Goal: Task Accomplishment & Management: Use online tool/utility

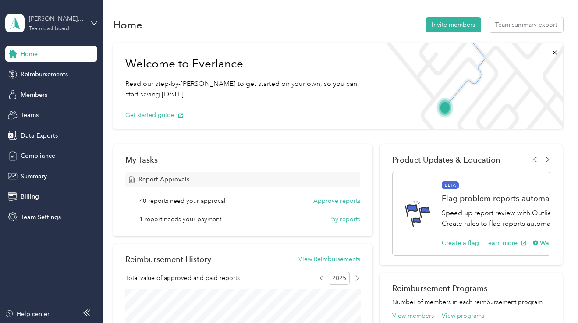
click at [81, 24] on div "[PERSON_NAME] Wines Team dashboard" at bounding box center [56, 23] width 55 height 18
click at [49, 264] on aside "Oliver McCrum Wines Team dashboard Home Reimbursements Members Teams Data Expor…" at bounding box center [51, 161] width 103 height 323
click at [32, 133] on span "Data Exports" at bounding box center [39, 135] width 37 height 9
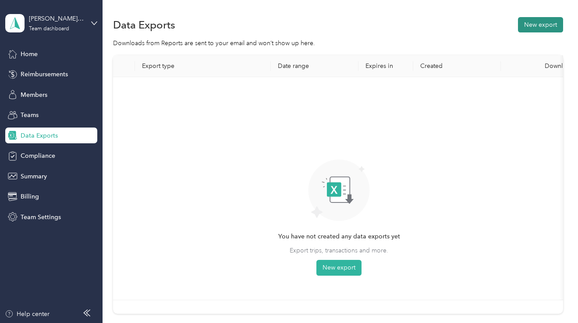
click at [539, 21] on button "New export" at bounding box center [540, 24] width 45 height 15
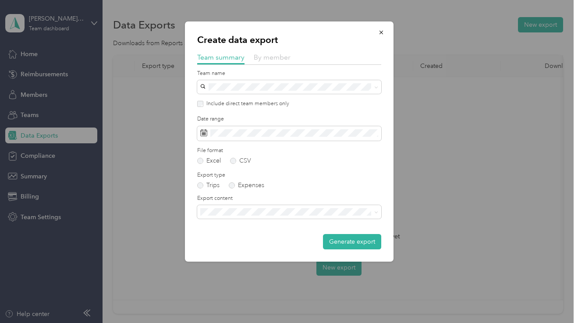
click at [268, 53] on span "By member" at bounding box center [272, 57] width 37 height 8
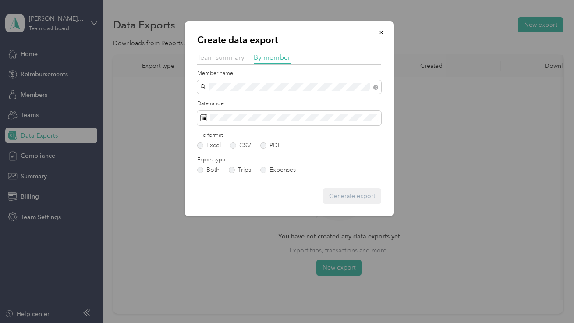
drag, startPoint x: 234, startPoint y: 92, endPoint x: 234, endPoint y: 101, distance: 9.2
click at [234, 101] on span "[PERSON_NAME][EMAIL_ADDRESS][DOMAIN_NAME]" at bounding box center [279, 101] width 152 height 7
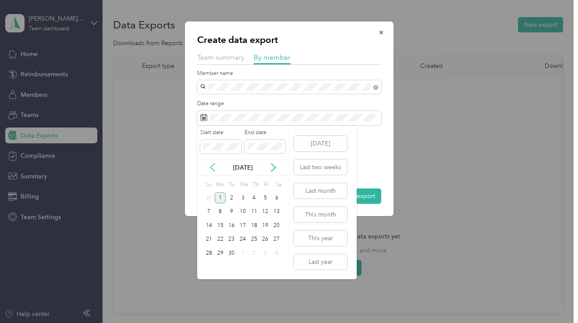
click at [212, 164] on icon at bounding box center [212, 167] width 9 height 9
click at [264, 196] on div "1" at bounding box center [265, 197] width 11 height 11
click at [211, 265] on div "31" at bounding box center [208, 267] width 11 height 11
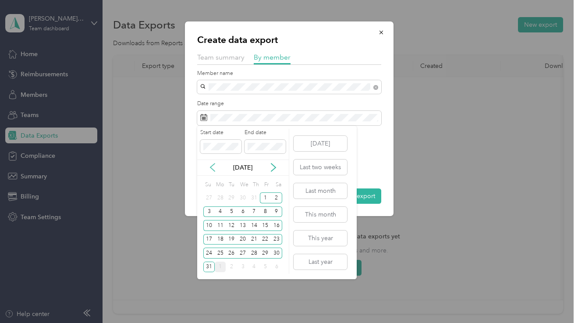
click at [210, 169] on icon at bounding box center [212, 167] width 9 height 9
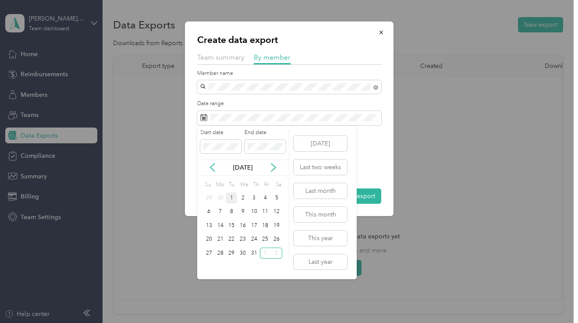
click at [231, 198] on div "1" at bounding box center [231, 197] width 11 height 11
click at [255, 253] on div "31" at bounding box center [253, 253] width 11 height 11
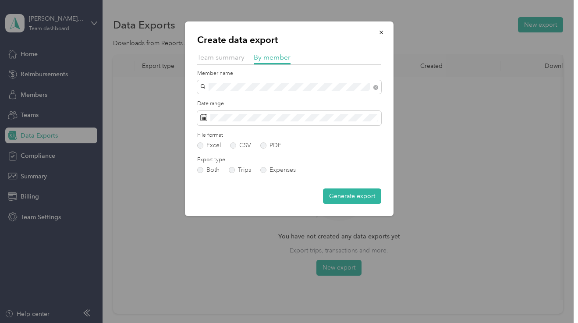
click at [258, 146] on div "Excel CSV PDF" at bounding box center [289, 145] width 184 height 6
click at [259, 146] on div "Excel CSV PDF" at bounding box center [289, 145] width 184 height 6
click at [262, 142] on label "PDF" at bounding box center [270, 145] width 21 height 6
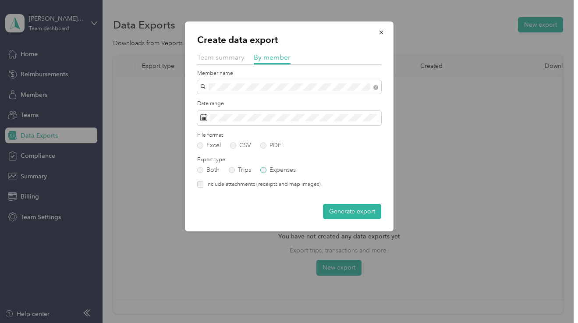
click at [262, 167] on label "Expenses" at bounding box center [277, 170] width 35 height 6
click at [258, 183] on label "Include attachments (receipts and map images)" at bounding box center [261, 185] width 117 height 8
click at [339, 212] on button "Generate export" at bounding box center [352, 211] width 58 height 15
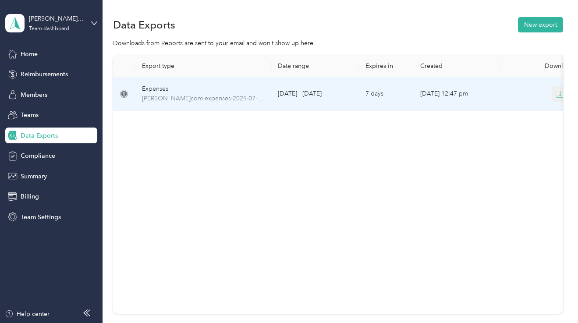
click at [552, 95] on button "button" at bounding box center [560, 94] width 16 height 16
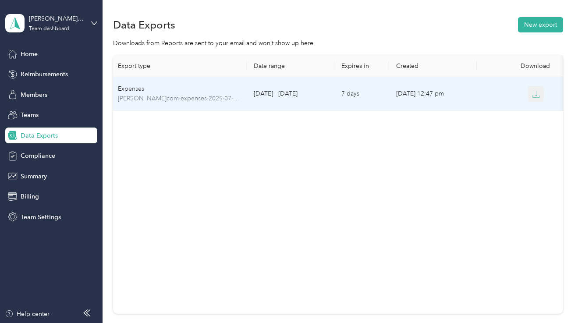
scroll to position [0, 24]
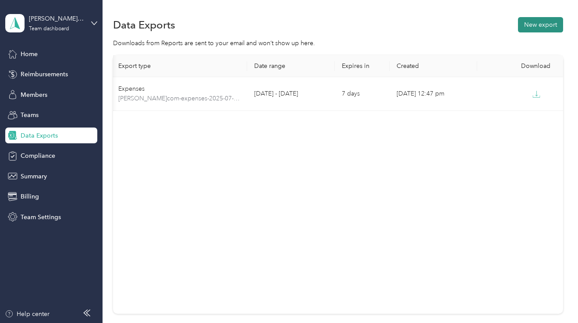
click at [554, 24] on button "New export" at bounding box center [540, 24] width 45 height 15
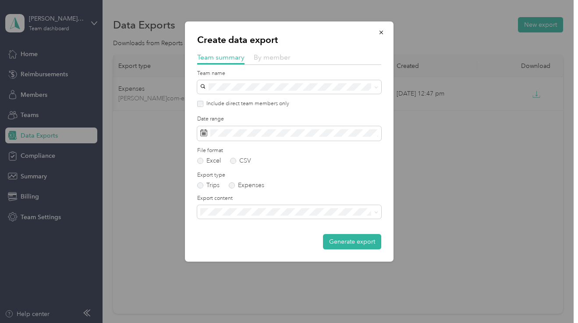
click at [270, 60] on span "By member" at bounding box center [272, 57] width 37 height 8
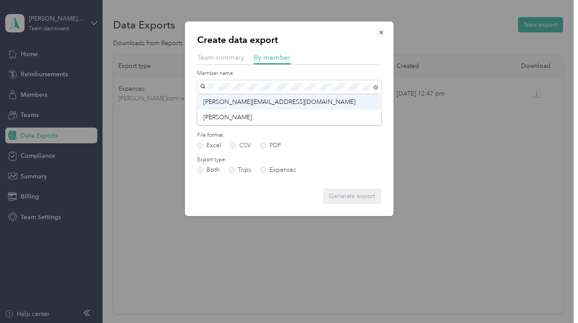
drag, startPoint x: 255, startPoint y: 90, endPoint x: 244, endPoint y: 102, distance: 16.4
click at [244, 102] on span "[PERSON_NAME][EMAIL_ADDRESS][DOMAIN_NAME]" at bounding box center [279, 101] width 152 height 7
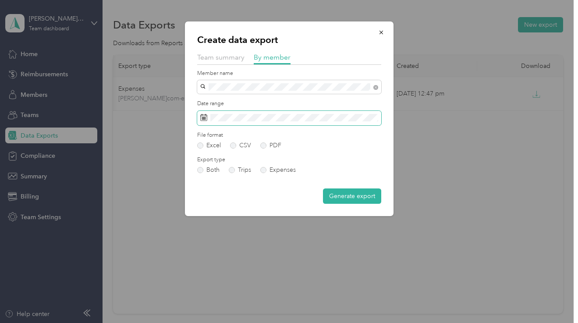
click at [242, 123] on span at bounding box center [289, 118] width 184 height 15
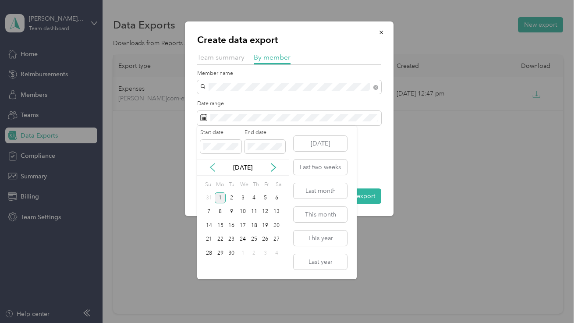
click at [213, 164] on icon at bounding box center [212, 167] width 9 height 9
click at [265, 193] on div "1" at bounding box center [265, 197] width 11 height 11
click at [207, 268] on div "31" at bounding box center [208, 267] width 11 height 11
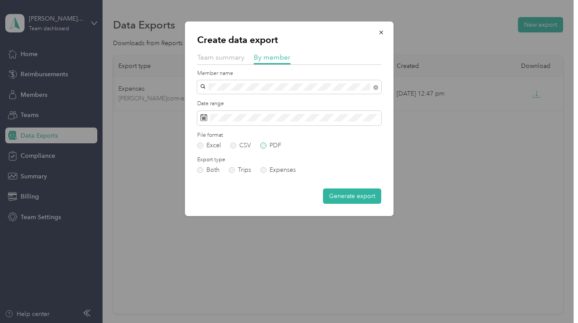
click at [272, 142] on label "PDF" at bounding box center [270, 145] width 21 height 6
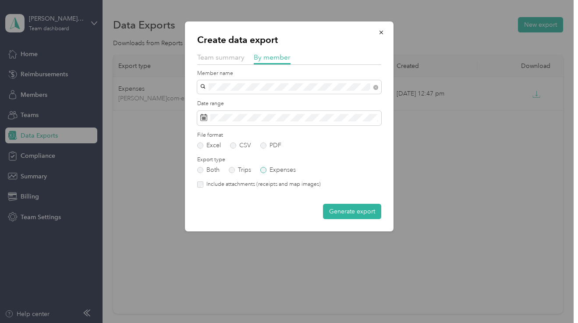
click at [272, 171] on label "Expenses" at bounding box center [277, 170] width 35 height 6
click at [263, 187] on form "Member name Date range File format Excel CSV PDF Export type Both Trips Expense…" at bounding box center [289, 144] width 184 height 149
click at [263, 186] on label "Include attachments (receipts and map images)" at bounding box center [261, 185] width 117 height 8
click at [353, 212] on button "Generate export" at bounding box center [352, 211] width 58 height 15
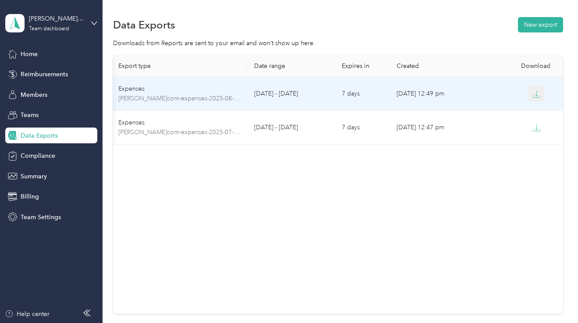
click at [534, 96] on icon "button" at bounding box center [536, 94] width 8 height 8
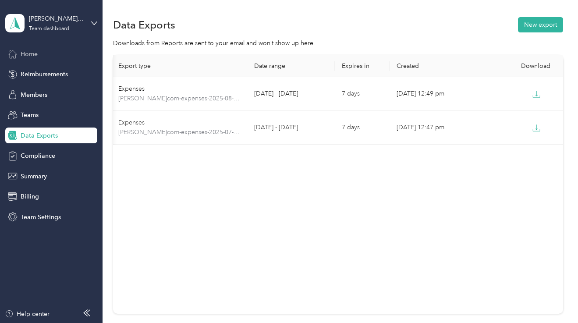
click at [32, 58] on span "Home" at bounding box center [29, 54] width 17 height 9
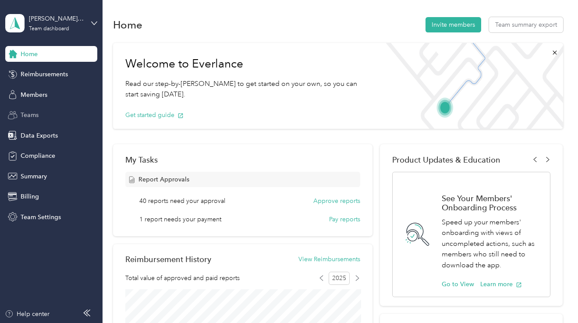
click at [28, 109] on div "Teams" at bounding box center [51, 115] width 92 height 16
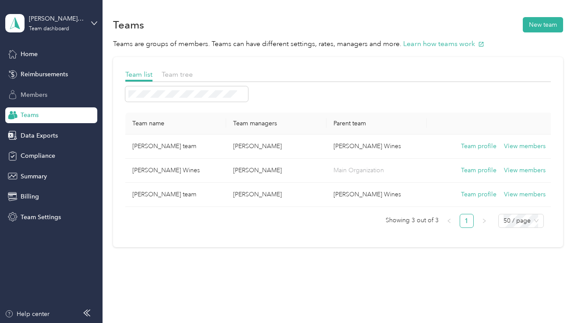
click at [35, 95] on span "Members" at bounding box center [34, 94] width 27 height 9
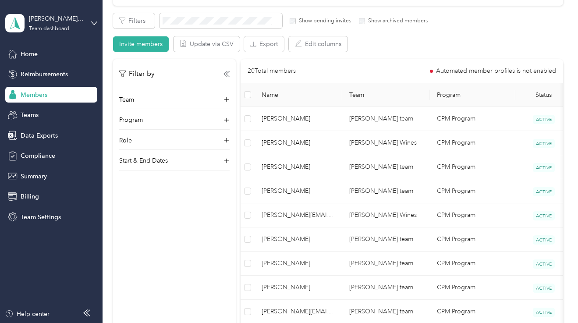
scroll to position [143, 0]
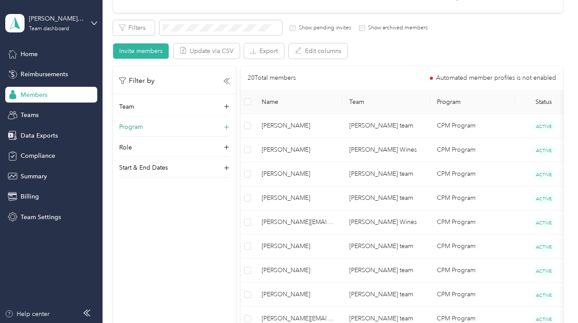
click at [147, 130] on div "Program" at bounding box center [174, 129] width 110 height 14
click at [21, 50] on span "Home" at bounding box center [29, 54] width 17 height 9
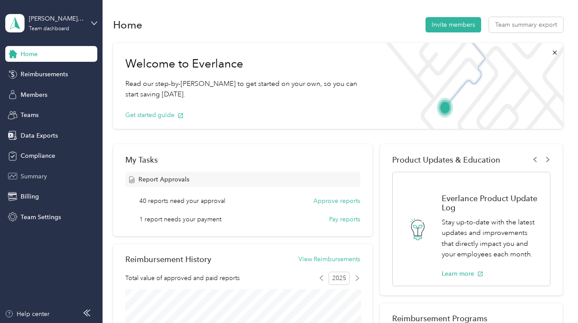
click at [38, 179] on span "Summary" at bounding box center [34, 176] width 26 height 9
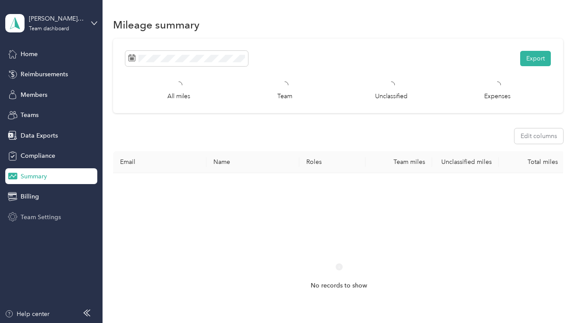
click at [52, 219] on span "Team Settings" at bounding box center [41, 217] width 40 height 9
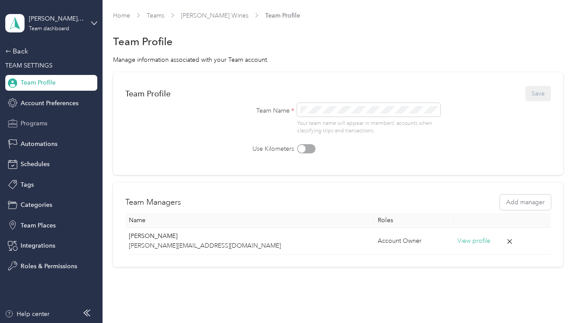
click at [37, 127] on span "Programs" at bounding box center [34, 123] width 27 height 9
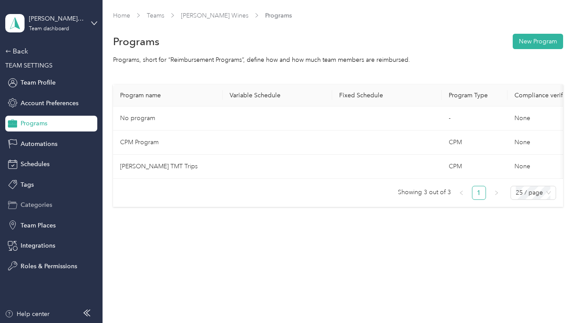
click at [41, 212] on div "Categories" at bounding box center [51, 205] width 92 height 16
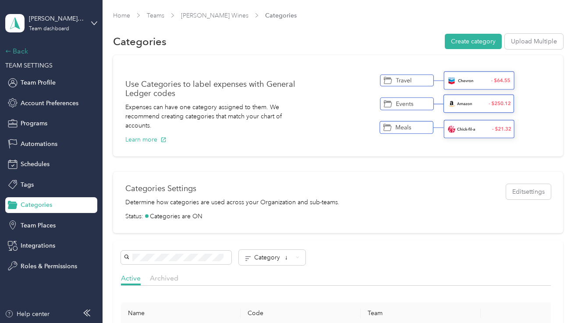
click at [18, 52] on div "Back" at bounding box center [49, 51] width 88 height 11
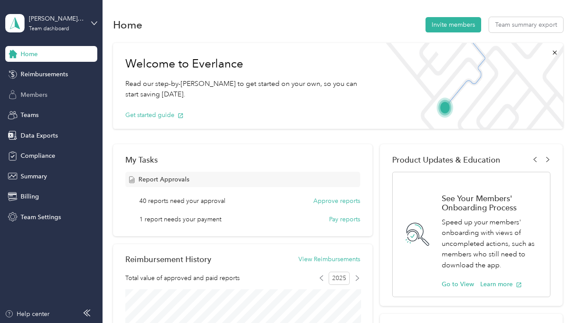
click at [42, 91] on span "Members" at bounding box center [34, 94] width 27 height 9
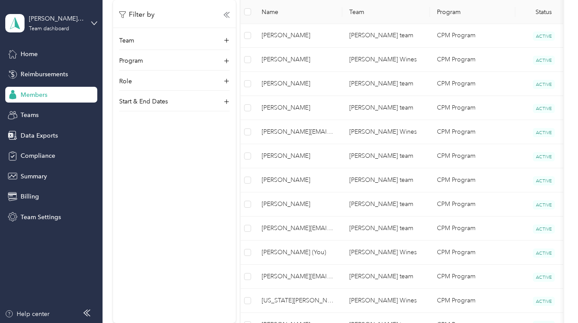
scroll to position [250, 0]
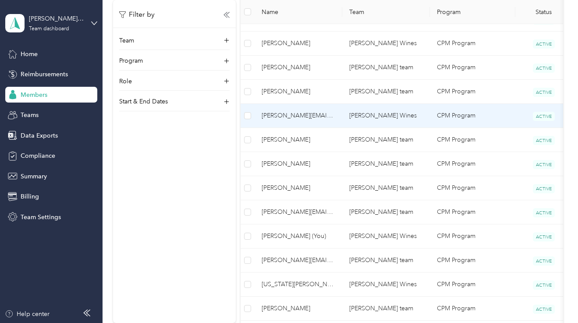
click at [260, 118] on td "[PERSON_NAME][EMAIL_ADDRESS][DOMAIN_NAME]" at bounding box center [299, 116] width 88 height 24
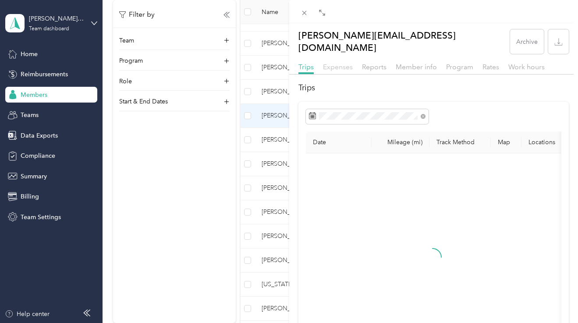
click at [344, 63] on span "Expenses" at bounding box center [338, 67] width 30 height 8
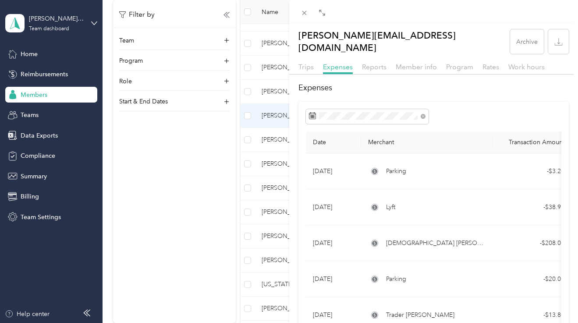
scroll to position [0, 0]
click at [370, 75] on div at bounding box center [433, 77] width 289 height 5
click at [369, 63] on span "Reports" at bounding box center [374, 67] width 25 height 8
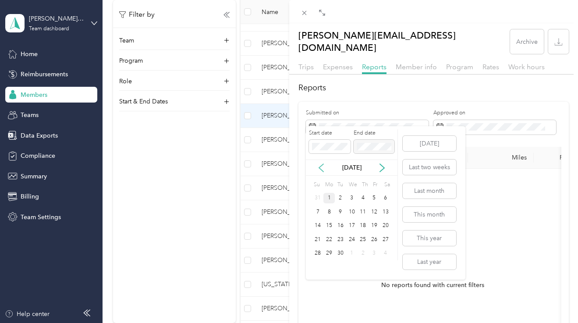
click at [322, 168] on icon at bounding box center [321, 167] width 9 height 9
click at [372, 195] on div "1" at bounding box center [374, 198] width 11 height 11
click at [318, 263] on div "31" at bounding box center [317, 267] width 11 height 11
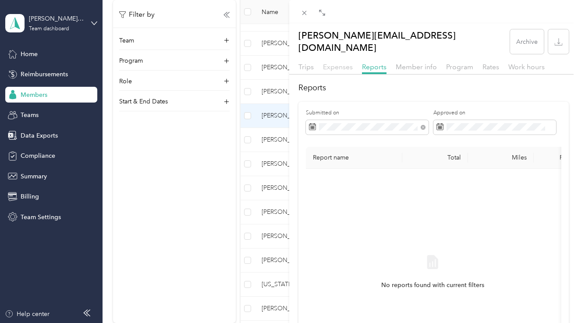
click at [352, 63] on span "Expenses" at bounding box center [338, 67] width 30 height 8
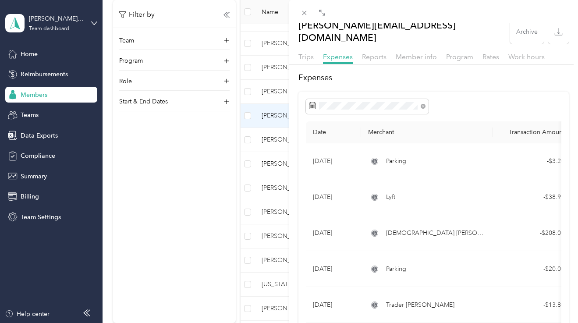
scroll to position [18, 0]
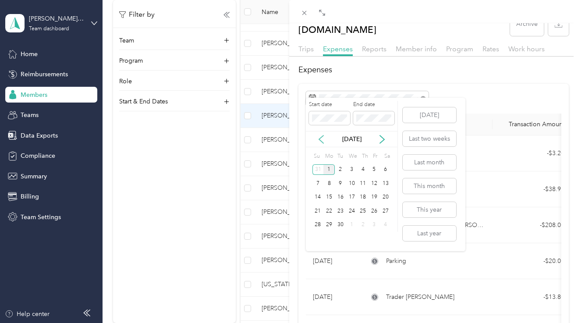
click at [320, 136] on icon at bounding box center [321, 139] width 9 height 9
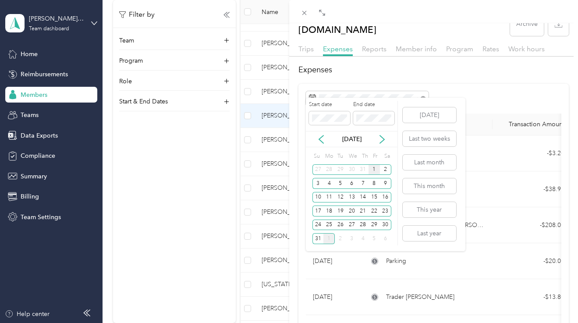
click at [370, 167] on div "1" at bounding box center [374, 169] width 11 height 11
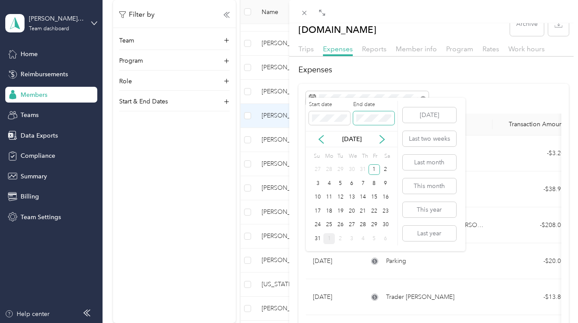
click at [372, 124] on span at bounding box center [373, 118] width 41 height 14
click at [318, 238] on div "31" at bounding box center [317, 238] width 11 height 11
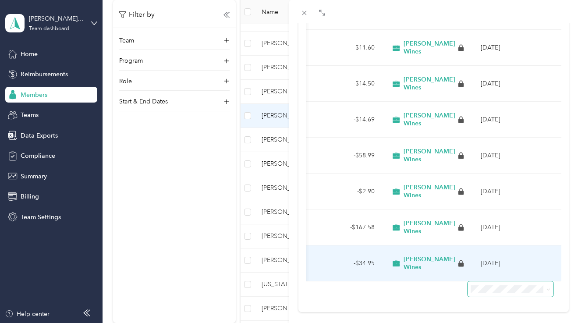
scroll to position [483, 0]
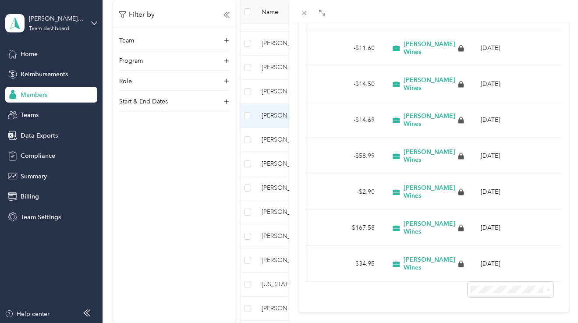
click at [487, 259] on span "100 per load" at bounding box center [490, 258] width 36 height 7
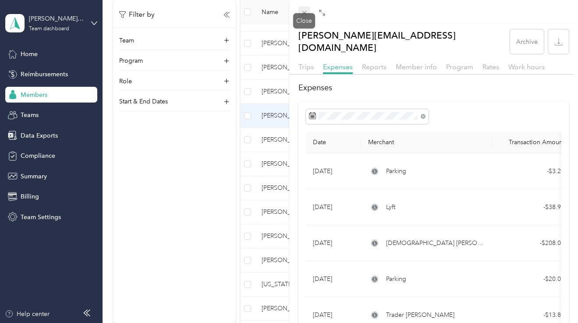
click at [302, 11] on icon at bounding box center [304, 12] width 7 height 7
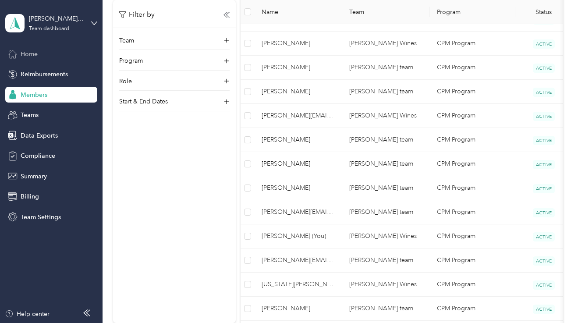
click at [56, 54] on div "Home" at bounding box center [51, 54] width 92 height 16
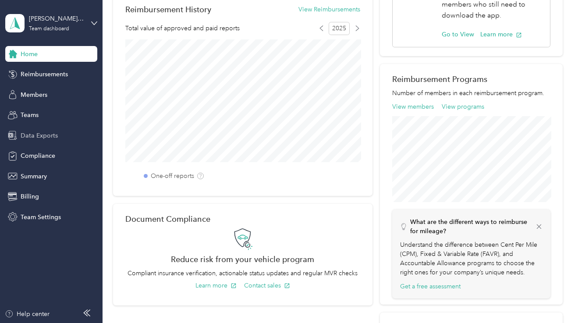
click at [32, 132] on span "Data Exports" at bounding box center [39, 135] width 37 height 9
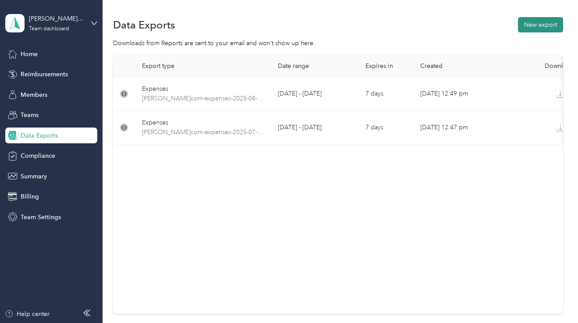
click at [538, 19] on button "New export" at bounding box center [540, 24] width 45 height 15
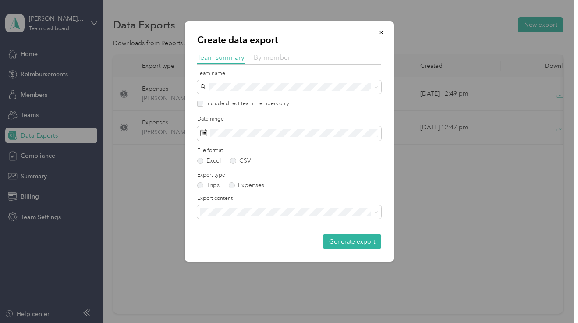
click at [276, 57] on span "By member" at bounding box center [272, 57] width 37 height 8
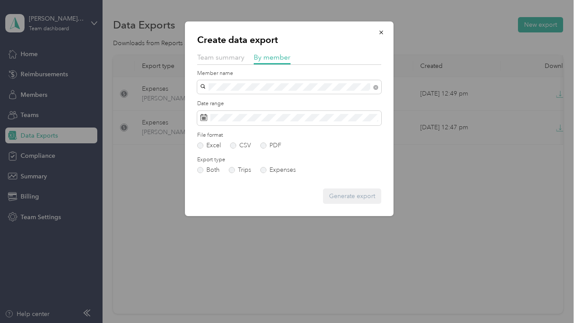
drag, startPoint x: 266, startPoint y: 74, endPoint x: 241, endPoint y: 104, distance: 38.9
click at [241, 104] on span "[PERSON_NAME][EMAIL_ADDRESS][DOMAIN_NAME]" at bounding box center [279, 100] width 152 height 7
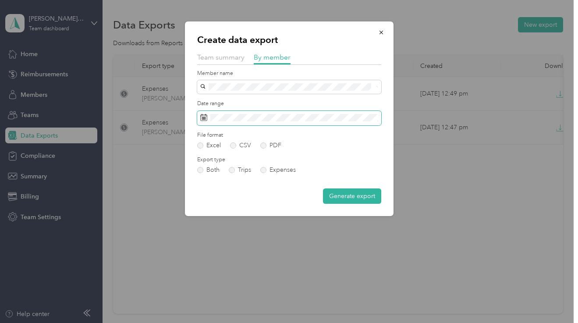
click at [237, 121] on span at bounding box center [289, 118] width 184 height 15
click at [266, 142] on label "PDF" at bounding box center [270, 145] width 21 height 6
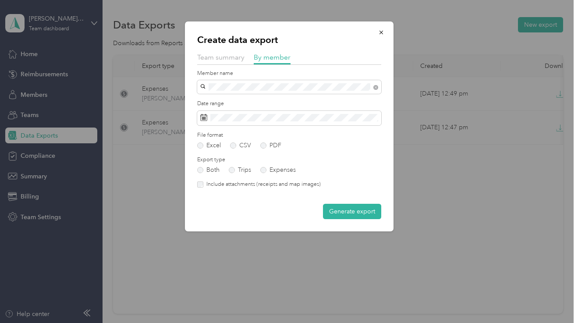
click at [266, 173] on form "Member name Date range File format Excel CSV PDF Export type Both Trips Expense…" at bounding box center [289, 144] width 184 height 149
click at [263, 170] on label "Expenses" at bounding box center [277, 170] width 35 height 6
click at [252, 183] on label "Include attachments (receipts and map images)" at bounding box center [261, 185] width 117 height 8
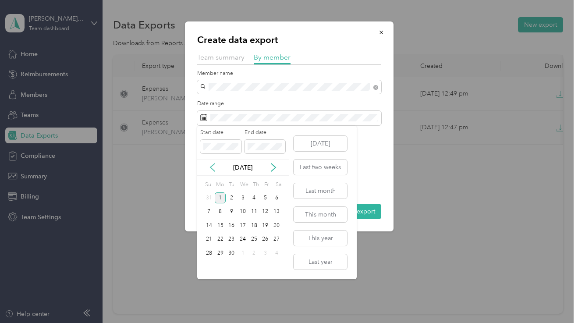
click at [210, 165] on icon at bounding box center [212, 167] width 9 height 9
click at [261, 198] on div "1" at bounding box center [265, 197] width 11 height 11
click at [207, 267] on div "31" at bounding box center [208, 267] width 11 height 11
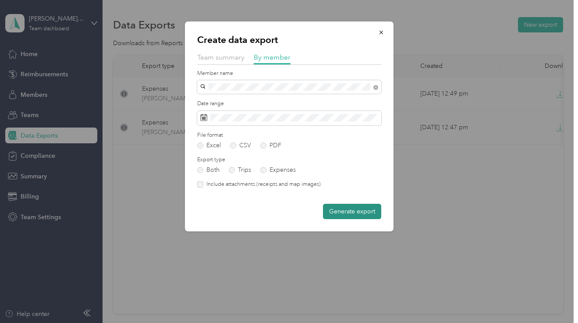
click at [351, 211] on button "Generate export" at bounding box center [352, 211] width 58 height 15
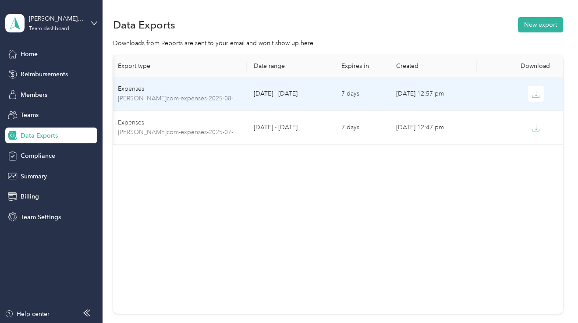
scroll to position [0, 24]
click at [539, 91] on icon "button" at bounding box center [536, 94] width 8 height 8
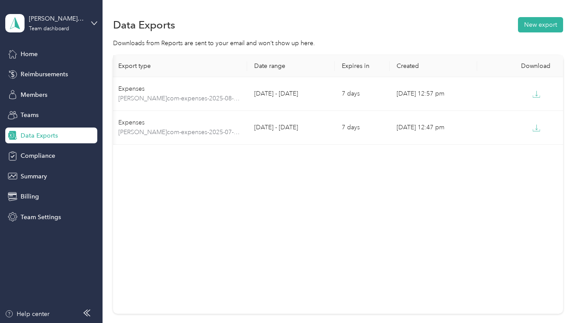
scroll to position [0, 0]
click at [523, 31] on button "New export" at bounding box center [540, 24] width 45 height 15
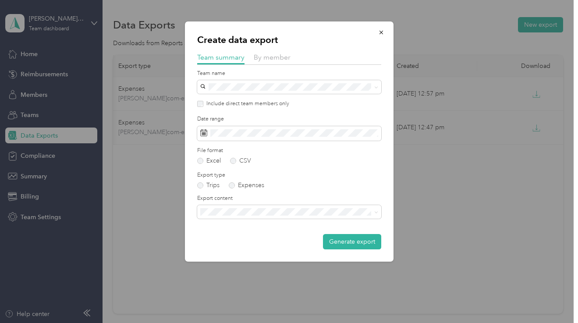
click at [268, 52] on div "Create data export Team summary By member Team name Include direct team members…" at bounding box center [289, 141] width 209 height 240
click at [268, 54] on span "By member" at bounding box center [272, 57] width 37 height 8
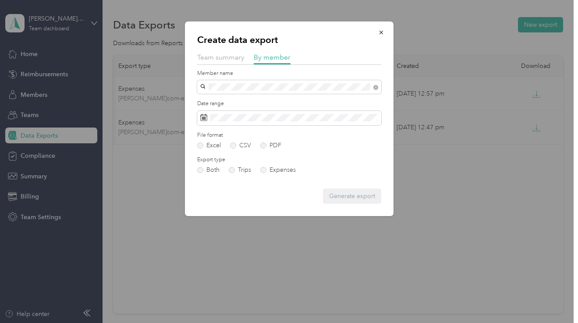
click at [227, 101] on span "[PERSON_NAME][EMAIL_ADDRESS][DOMAIN_NAME]" at bounding box center [279, 101] width 152 height 7
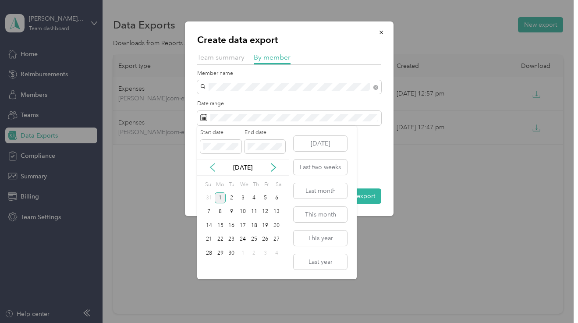
click at [213, 168] on icon at bounding box center [212, 167] width 9 height 9
click at [265, 210] on div "8" at bounding box center [265, 211] width 11 height 11
click at [271, 163] on icon at bounding box center [273, 167] width 4 height 8
click at [210, 164] on icon at bounding box center [212, 167] width 9 height 9
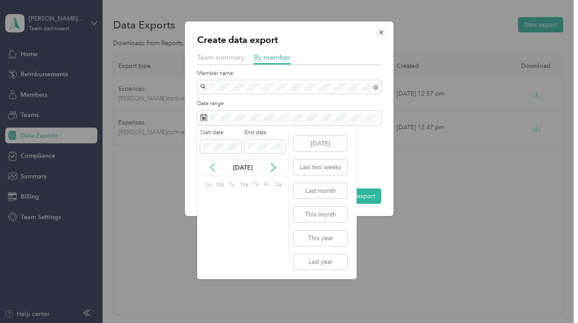
click at [210, 164] on icon at bounding box center [212, 167] width 9 height 9
click at [242, 226] on div "13" at bounding box center [242, 225] width 11 height 11
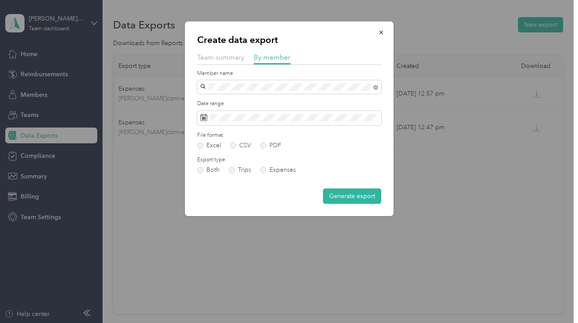
click at [282, 143] on div "Excel CSV PDF" at bounding box center [289, 145] width 184 height 6
click at [275, 140] on div "File format Excel CSV PDF" at bounding box center [289, 139] width 184 height 17
drag, startPoint x: 270, startPoint y: 147, endPoint x: 270, endPoint y: 161, distance: 14.0
click at [270, 147] on label "PDF" at bounding box center [270, 145] width 21 height 6
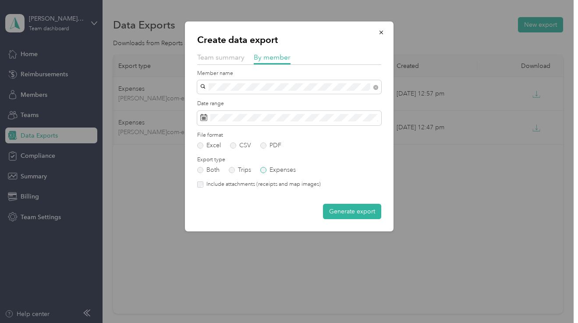
click at [270, 168] on label "Expenses" at bounding box center [277, 170] width 35 height 6
click at [259, 179] on form "Member name Date range File format Excel CSV PDF Export type Both Trips Expense…" at bounding box center [289, 144] width 184 height 149
click at [255, 183] on label "Include attachments (receipts and map images)" at bounding box center [261, 185] width 117 height 8
click at [330, 205] on button "Generate export" at bounding box center [352, 211] width 58 height 15
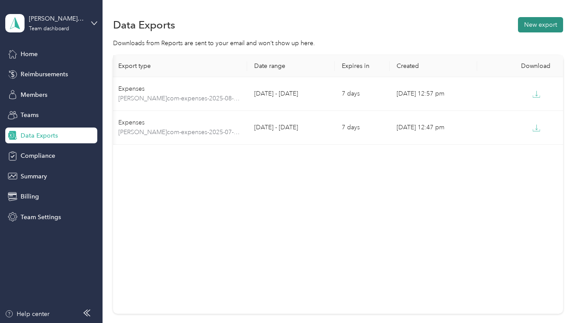
click at [526, 33] on div "Data Exports New export" at bounding box center [338, 24] width 450 height 18
click at [526, 25] on button "New export" at bounding box center [540, 24] width 45 height 15
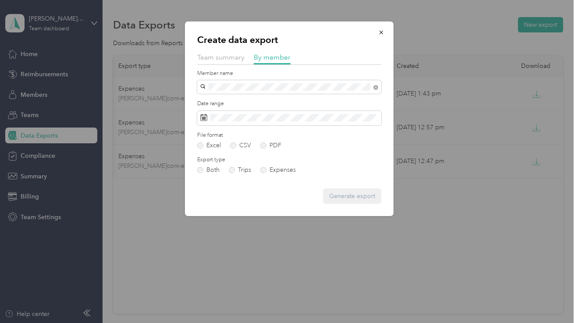
drag, startPoint x: 254, startPoint y: 92, endPoint x: 234, endPoint y: 103, distance: 22.7
click at [234, 103] on span "[PERSON_NAME][EMAIL_ADDRESS][DOMAIN_NAME]" at bounding box center [279, 101] width 152 height 7
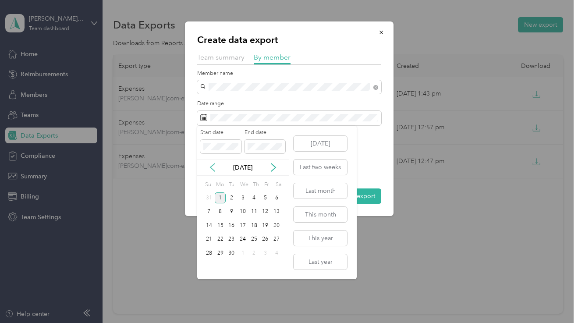
click at [213, 164] on icon at bounding box center [212, 167] width 9 height 9
click at [208, 167] on icon at bounding box center [212, 167] width 9 height 9
click at [227, 199] on div "1" at bounding box center [231, 197] width 11 height 11
click at [273, 167] on icon at bounding box center [273, 167] width 9 height 9
click at [210, 265] on div "31" at bounding box center [208, 267] width 11 height 11
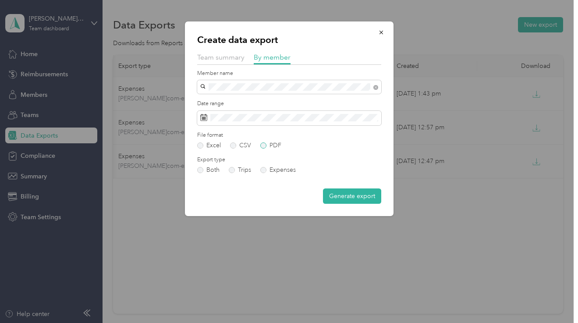
click at [268, 146] on label "PDF" at bounding box center [270, 145] width 21 height 6
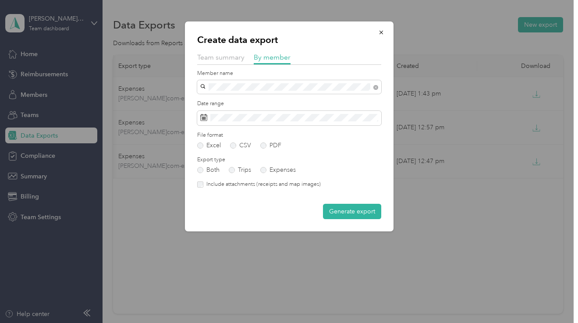
click at [219, 184] on label "Include attachments (receipts and map images)" at bounding box center [261, 185] width 117 height 8
click at [357, 216] on button "Generate export" at bounding box center [352, 211] width 58 height 15
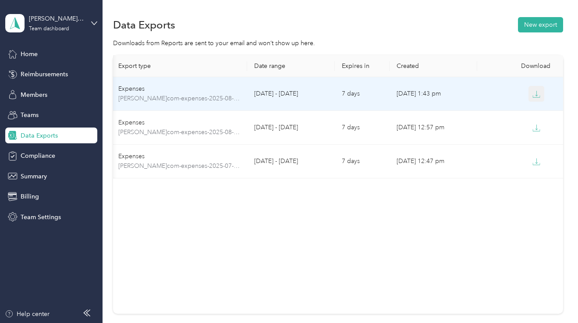
click at [529, 93] on button "button" at bounding box center [537, 94] width 16 height 16
click at [533, 96] on icon "button" at bounding box center [536, 97] width 7 height 2
